Goal: Transaction & Acquisition: Obtain resource

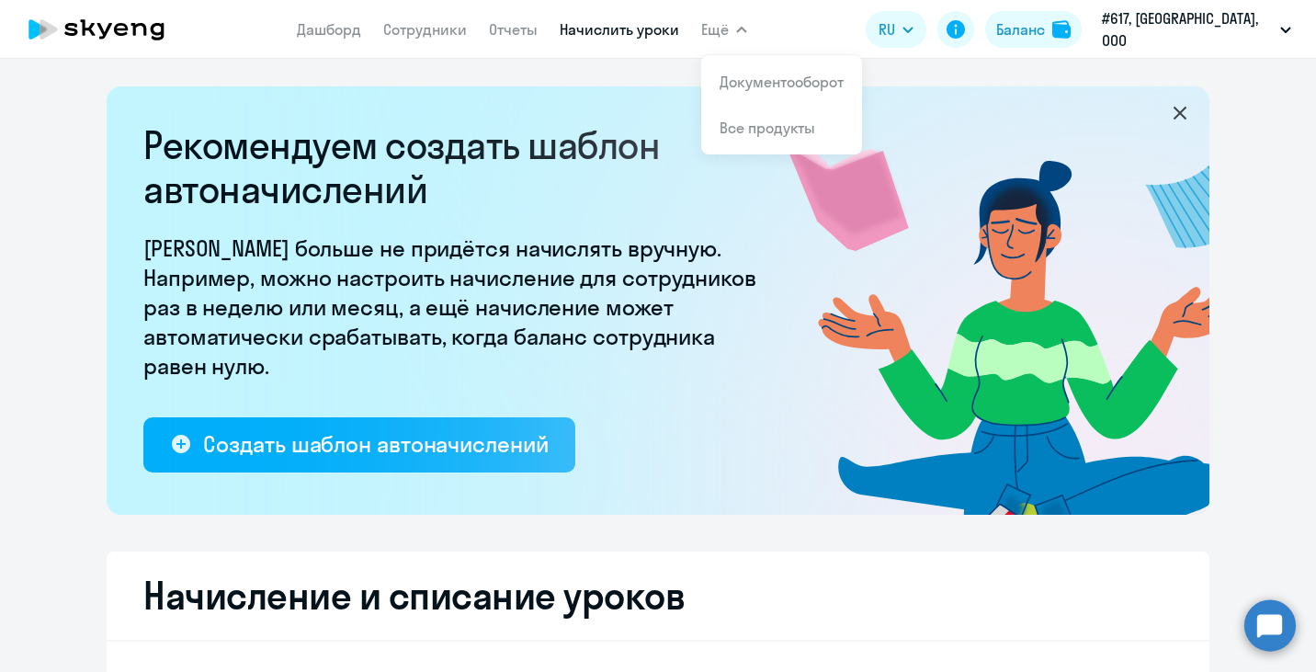
select select "10"
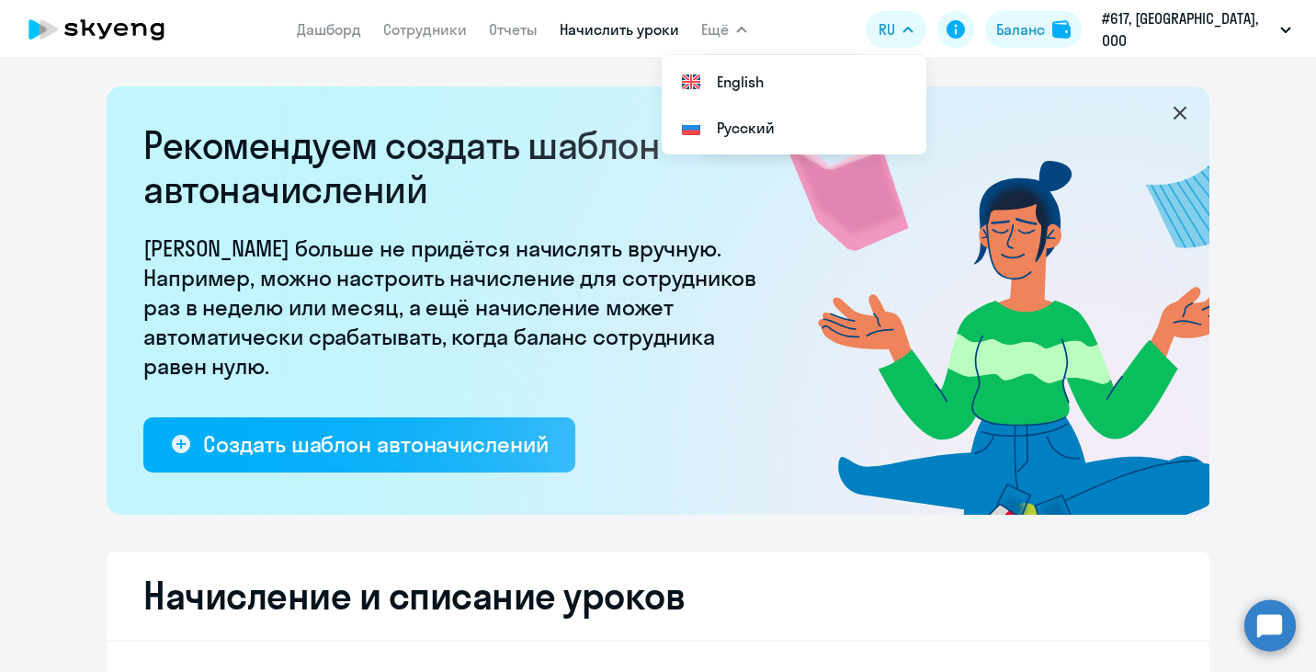
click at [665, 31] on link "Начислить уроки" at bounding box center [619, 29] width 119 height 18
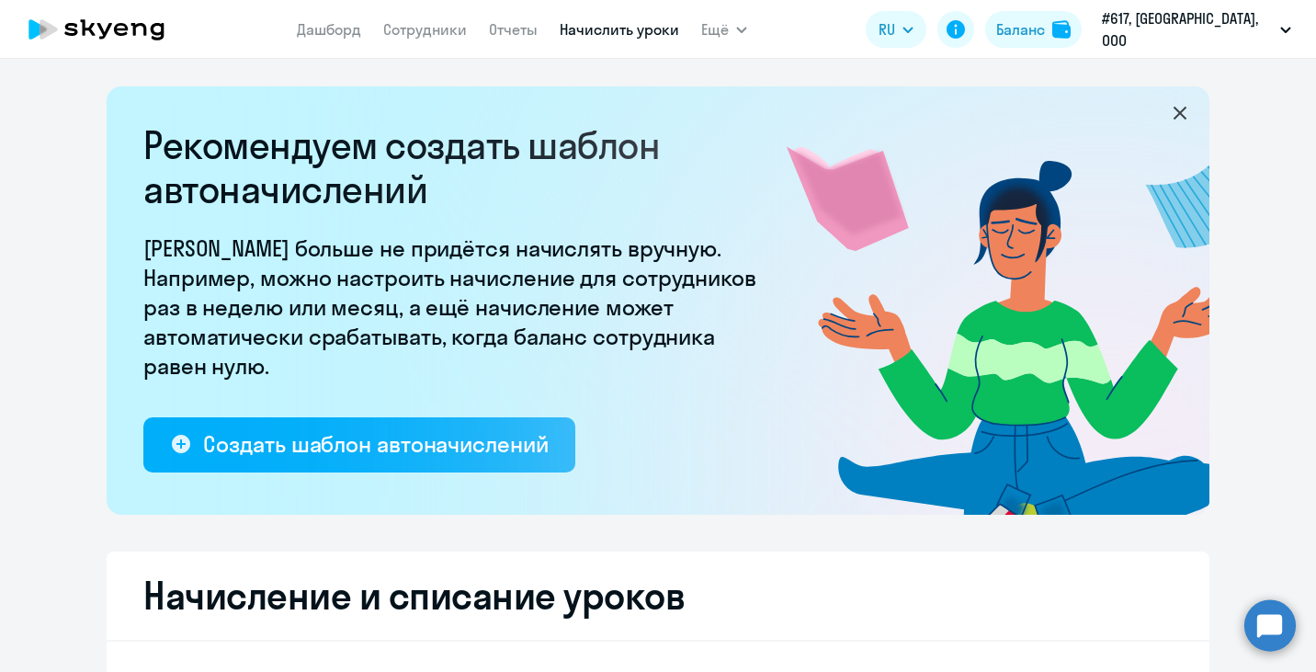
click at [677, 31] on link "Начислить уроки" at bounding box center [619, 29] width 119 height 18
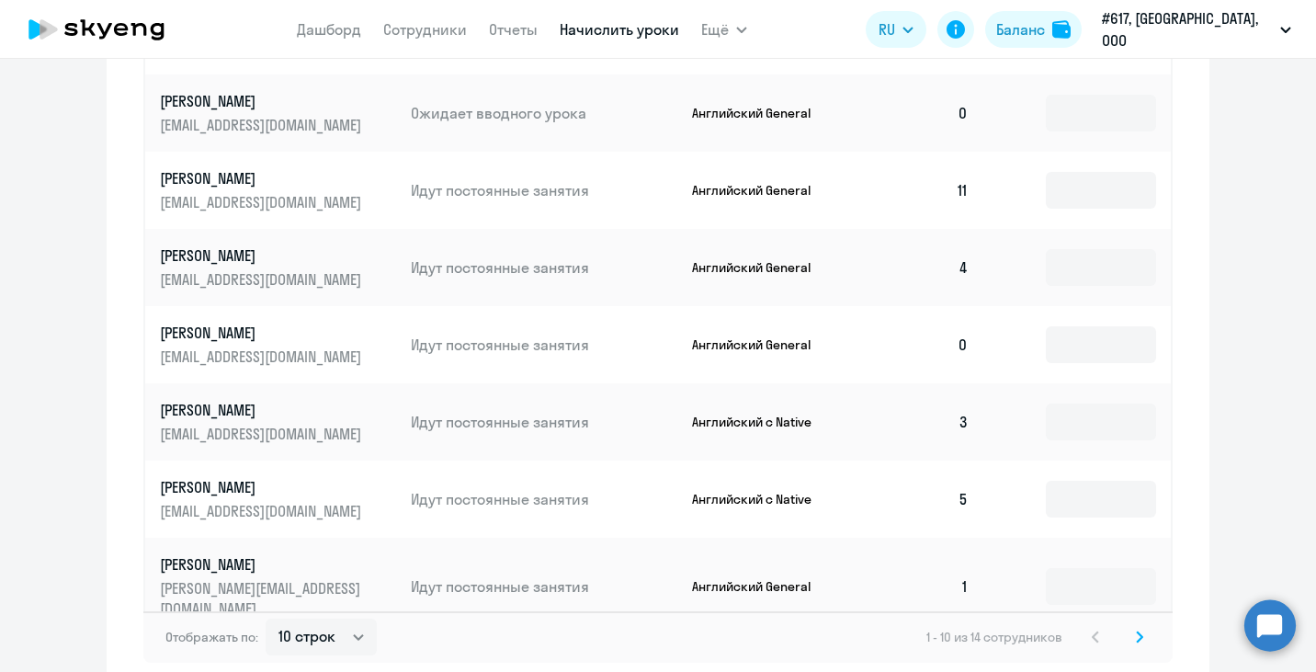
scroll to position [1115, 0]
click at [1075, 405] on input at bounding box center [1101, 423] width 110 height 37
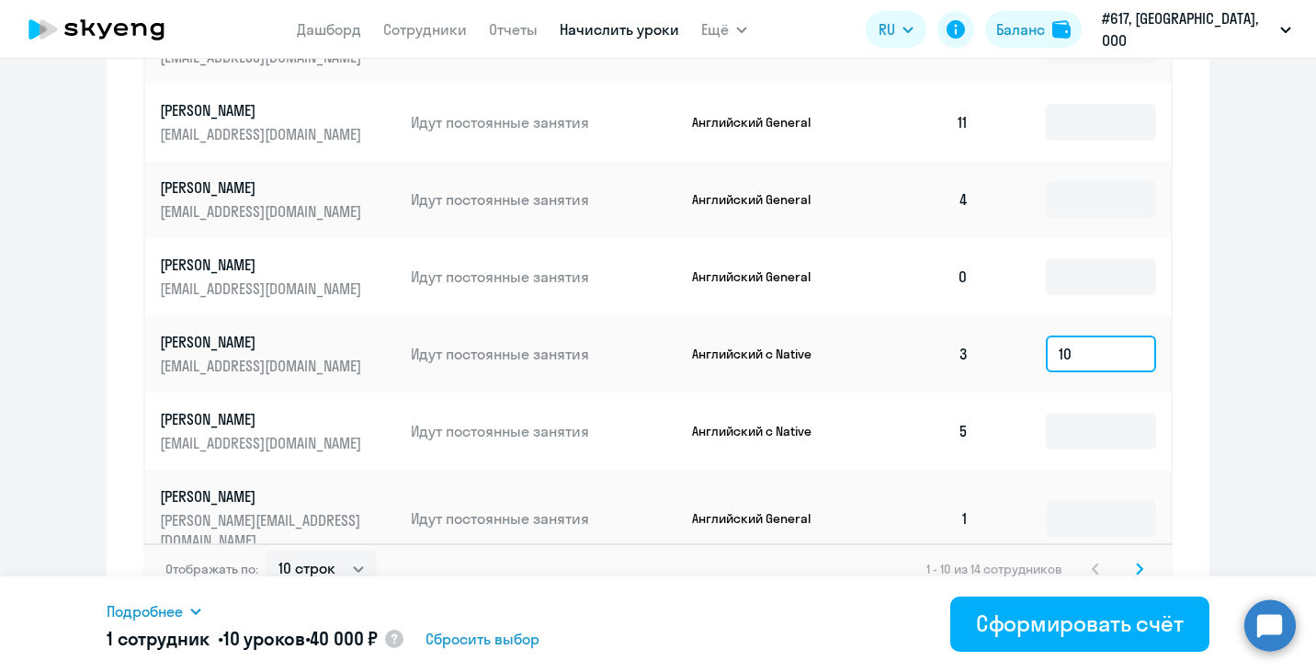
scroll to position [1194, 0]
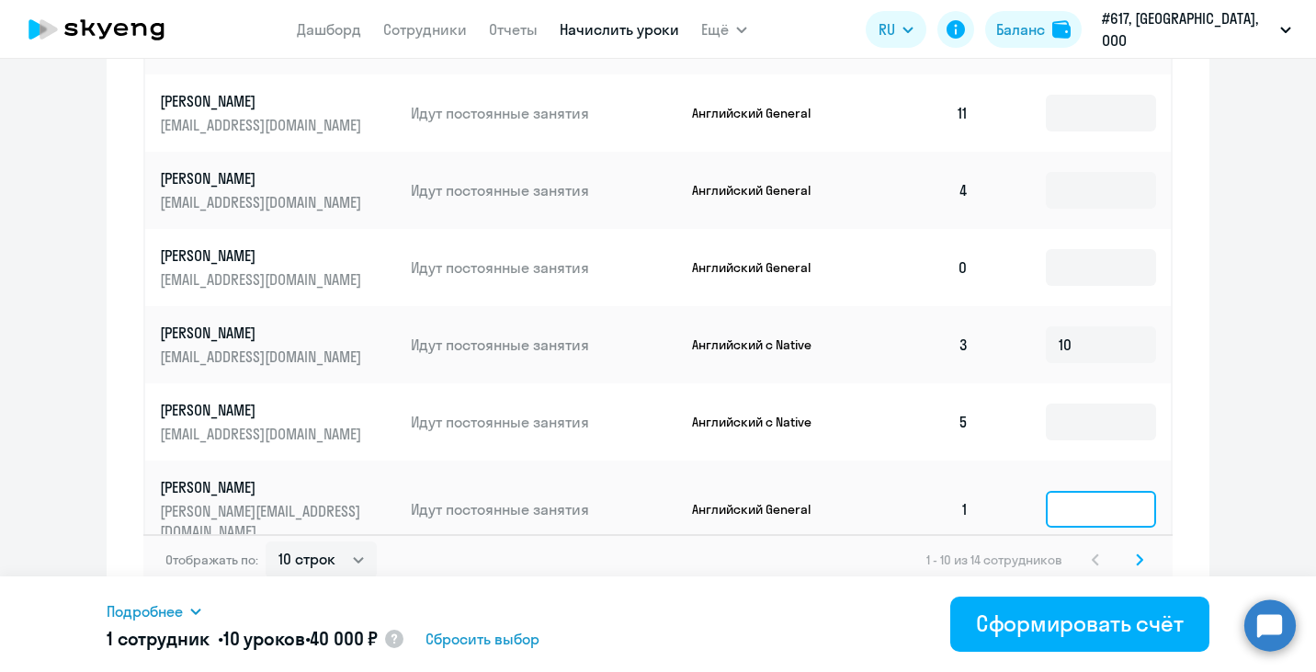
click at [1086, 491] on input at bounding box center [1101, 509] width 110 height 37
click at [1088, 330] on input "10" at bounding box center [1101, 344] width 110 height 37
type input "1"
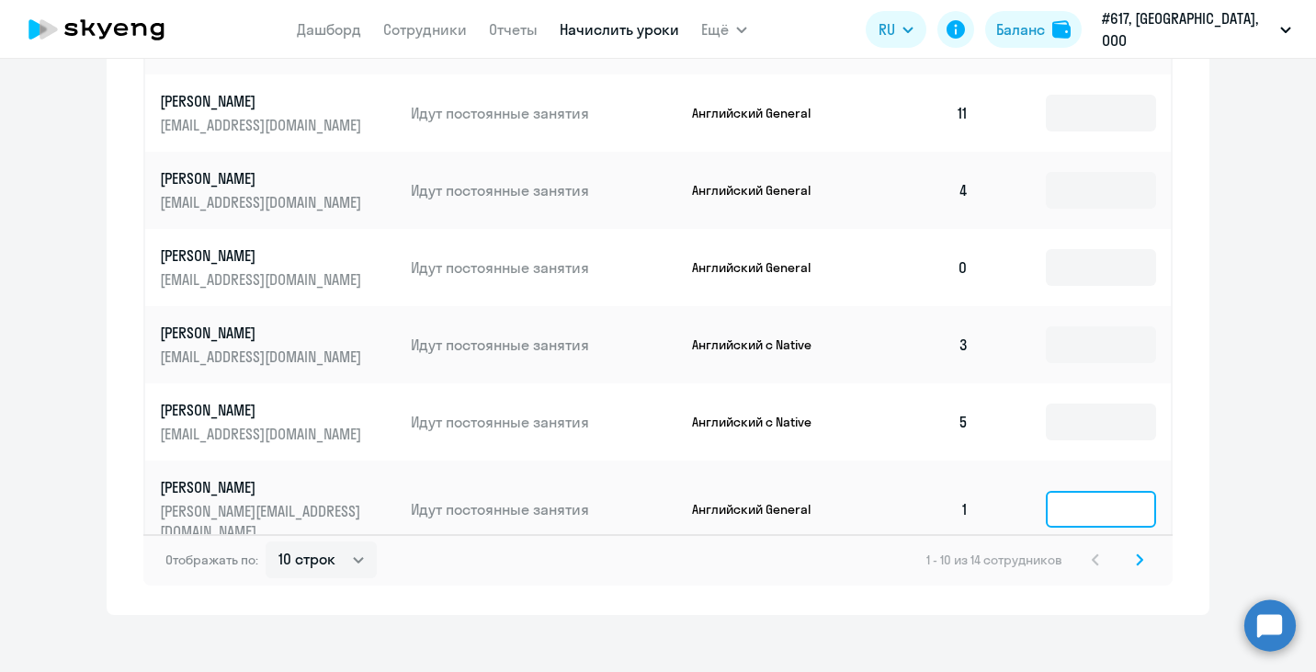
click at [1085, 491] on input at bounding box center [1101, 509] width 110 height 37
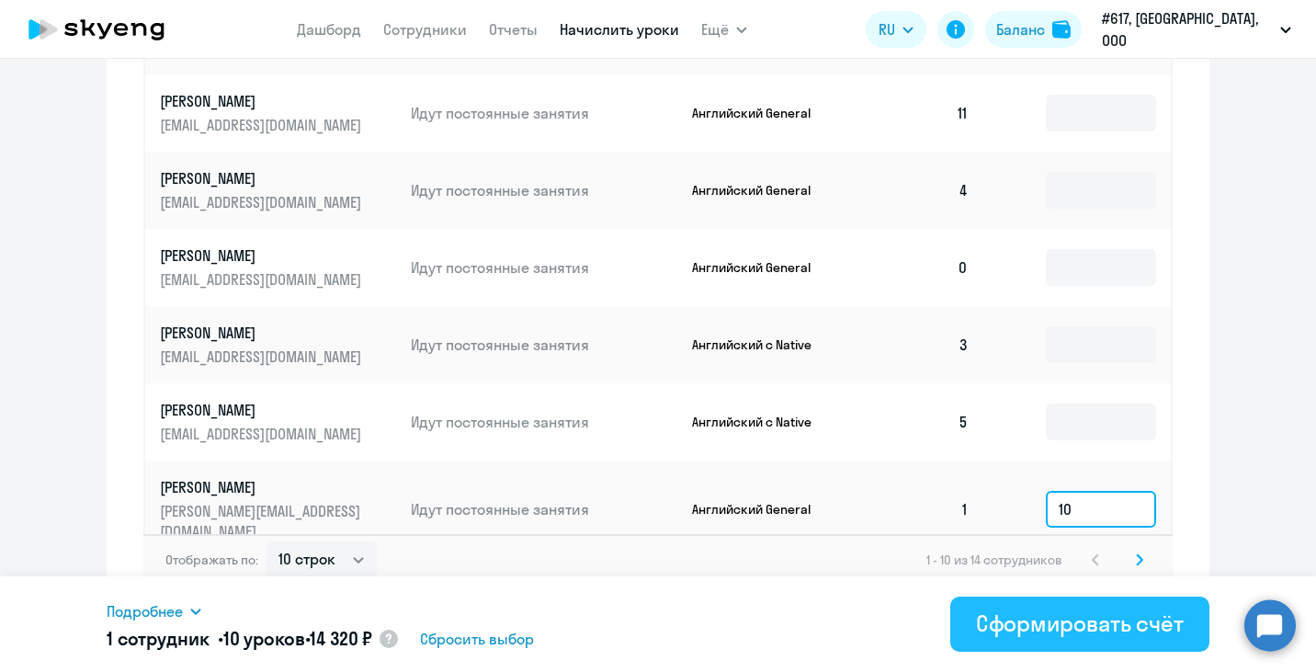
type input "10"
click at [1110, 619] on div "Сформировать счёт" at bounding box center [1080, 622] width 208 height 29
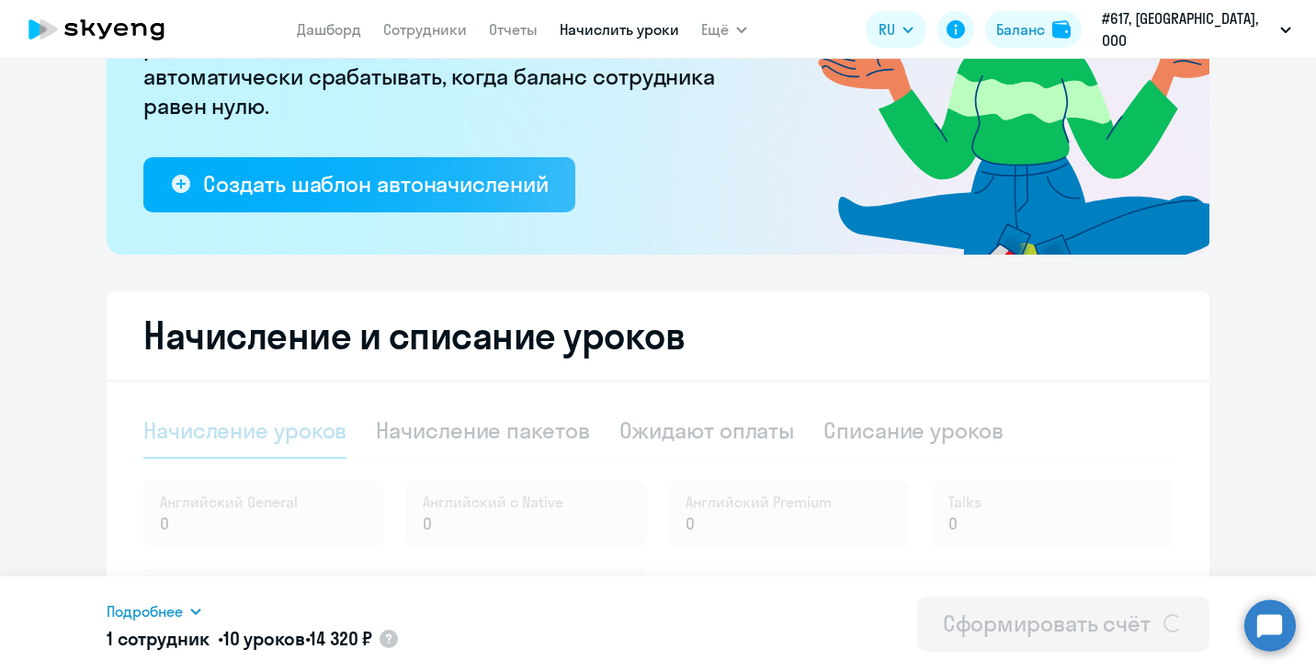
scroll to position [252, 0]
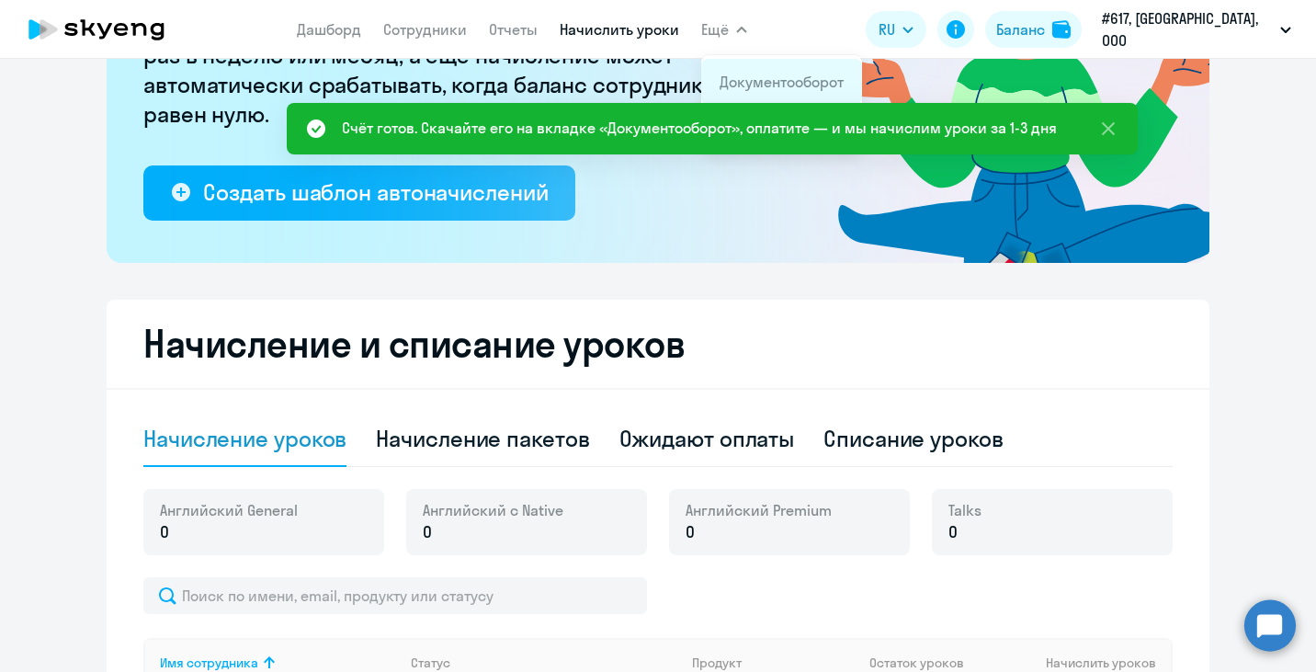
click at [768, 76] on link "Документооборот" at bounding box center [782, 82] width 124 height 18
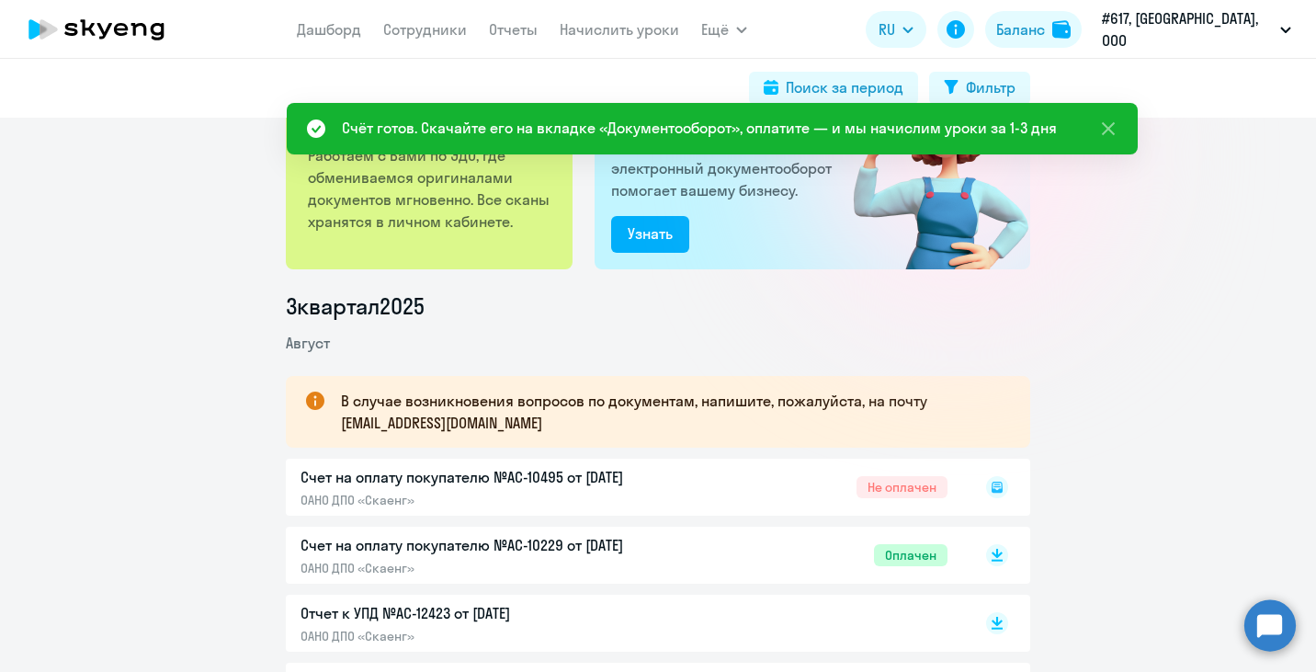
scroll to position [183, 0]
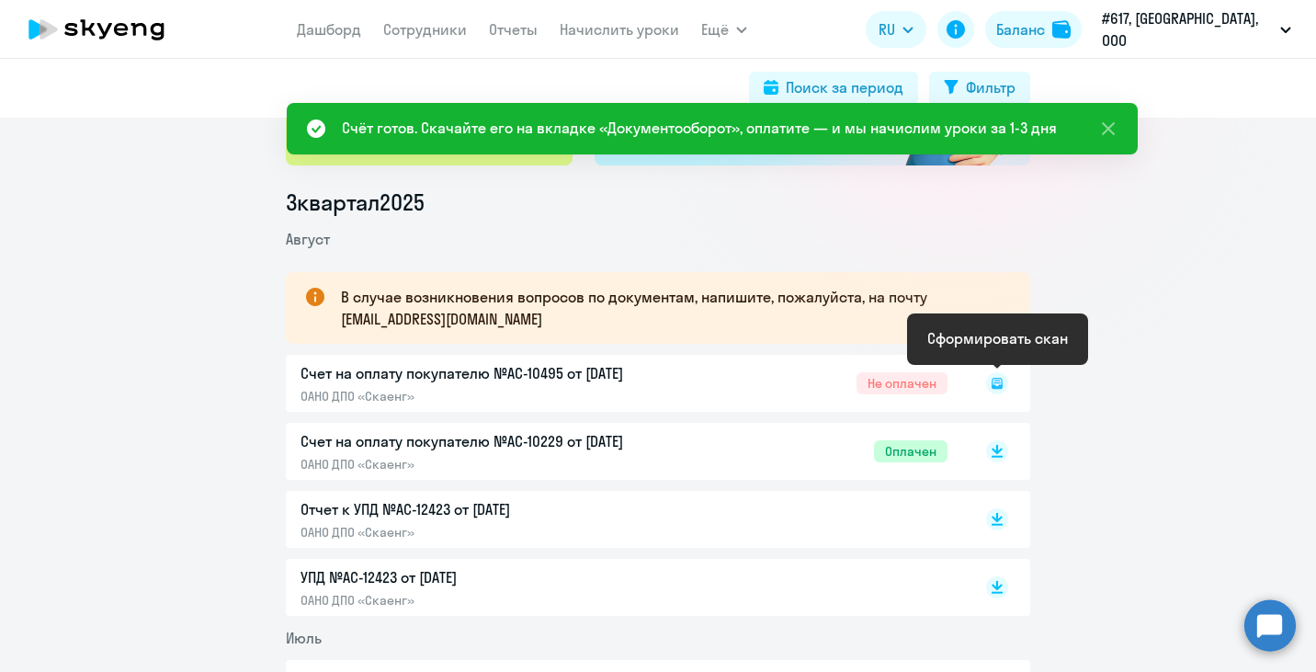
click at [995, 386] on icon at bounding box center [997, 383] width 11 height 11
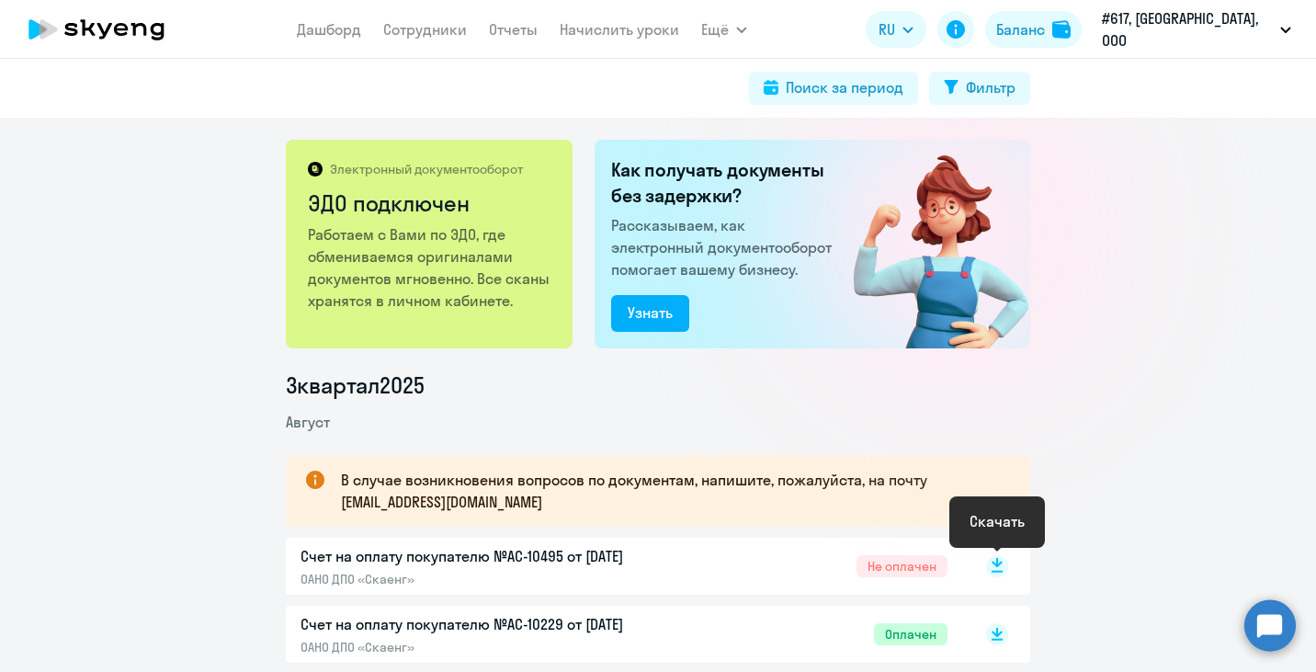
click at [994, 565] on rect at bounding box center [997, 566] width 22 height 22
